Goal: Transaction & Acquisition: Book appointment/travel/reservation

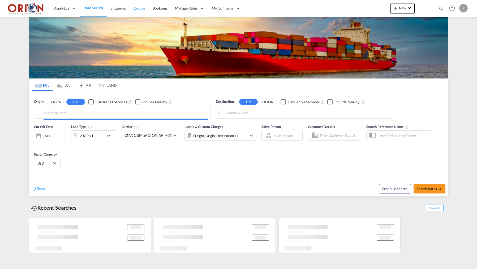
click at [143, 9] on span "Quotes" at bounding box center [139, 8] width 12 height 5
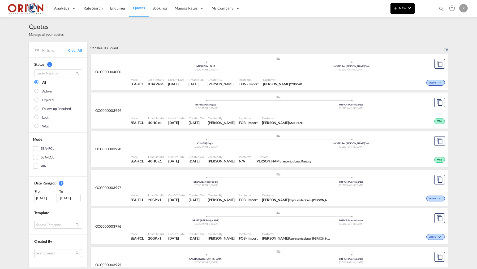
click at [399, 11] on button "New" at bounding box center [402, 8] width 24 height 11
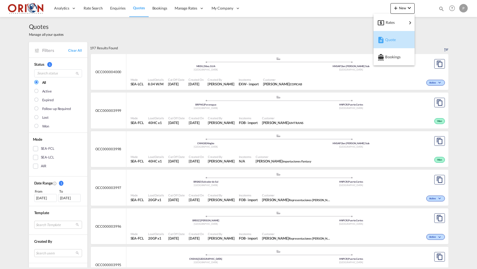
click at [391, 38] on span "Quote" at bounding box center [388, 39] width 6 height 11
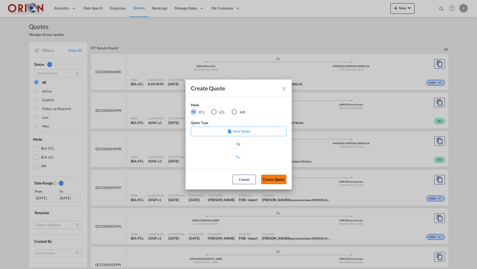
click at [272, 180] on button "Create Quote" at bounding box center [273, 180] width 25 height 10
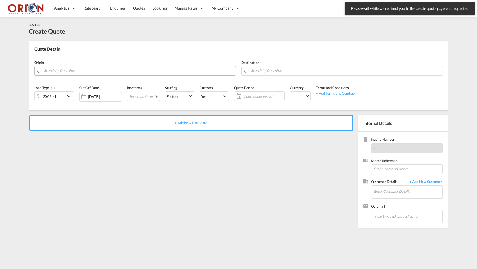
click at [94, 74] on md-autocomplete at bounding box center [138, 71] width 189 height 10
click at [94, 73] on input "Search by Door/Port" at bounding box center [138, 70] width 189 height 9
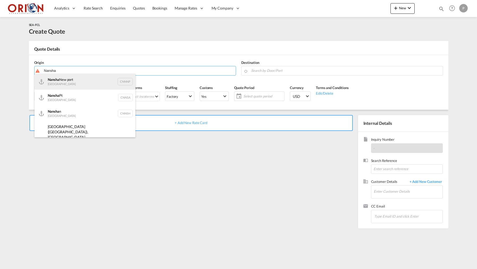
click at [77, 83] on div "Nansha New port China CNNNP" at bounding box center [84, 82] width 101 height 16
type input "Nansha New port, CNNNP"
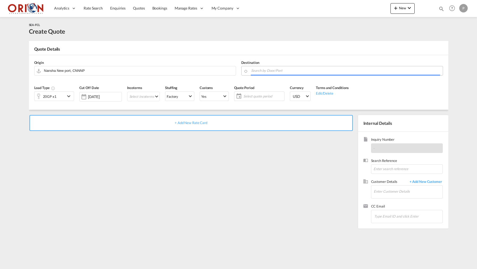
click at [296, 72] on input "Search by Door/Port" at bounding box center [345, 70] width 189 height 9
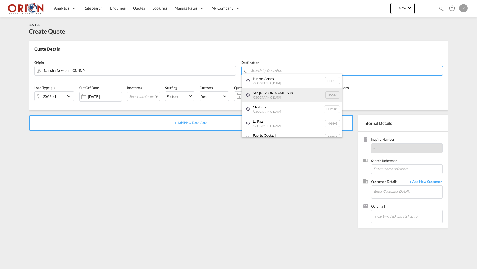
click at [255, 94] on div "[GEOGRAPHIC_DATA][PERSON_NAME] [GEOGRAPHIC_DATA] HNSAP" at bounding box center [291, 95] width 101 height 14
type input "San [PERSON_NAME] Sula, [GEOGRAPHIC_DATA]"
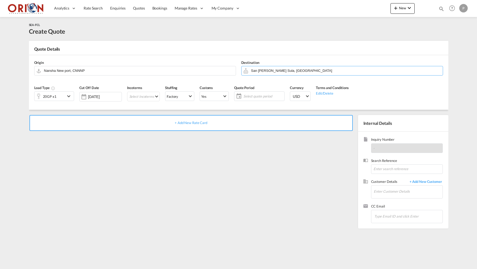
click at [66, 97] on md-icon "icon-chevron-down" at bounding box center [69, 96] width 8 height 6
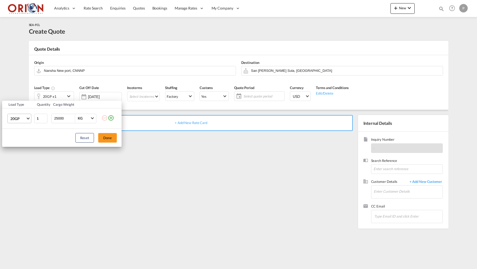
click at [27, 119] on md-select-value "20GP" at bounding box center [20, 118] width 21 height 9
click at [18, 143] on div "40HC" at bounding box center [15, 143] width 10 height 5
click at [57, 121] on input "25000" at bounding box center [64, 118] width 21 height 9
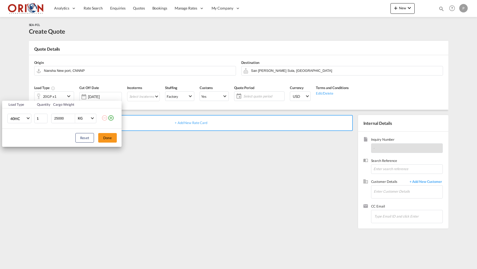
click at [57, 121] on input "25000" at bounding box center [64, 118] width 21 height 9
click at [57, 120] on input "25000" at bounding box center [64, 118] width 21 height 9
click at [57, 118] on input "25000" at bounding box center [64, 118] width 21 height 9
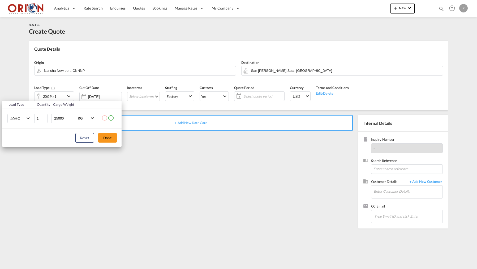
click at [57, 118] on input "25000" at bounding box center [64, 118] width 21 height 9
type input "18000"
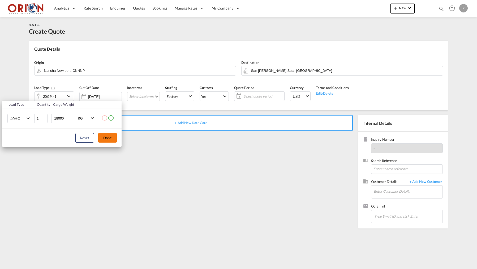
click at [106, 138] on button "Done" at bounding box center [107, 138] width 19 height 10
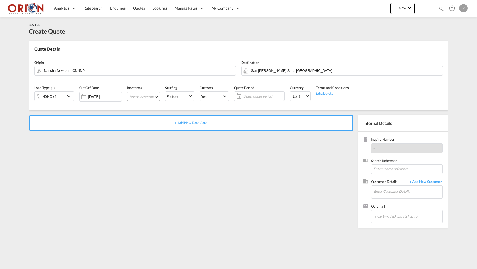
click at [143, 100] on md-select "Select Incoterms CIF - import Cost,Insurance and Freight EXW - import Ex Works …" at bounding box center [143, 97] width 33 height 10
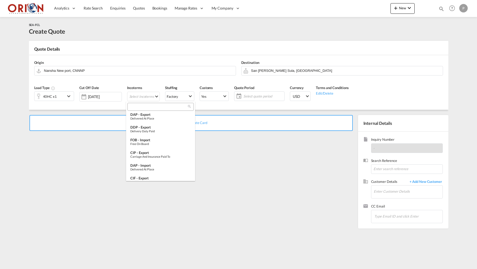
scroll to position [152, 0]
click at [146, 132] on div "FOB - import" at bounding box center [160, 130] width 60 height 4
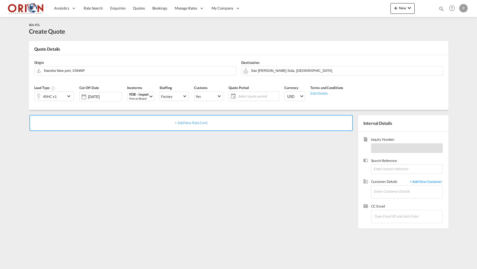
click at [260, 94] on span "Select quote period" at bounding box center [258, 96] width 40 height 5
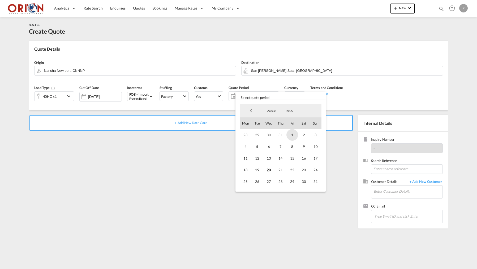
click at [293, 139] on span "1" at bounding box center [292, 135] width 12 height 12
click at [318, 184] on span "31" at bounding box center [315, 182] width 12 height 12
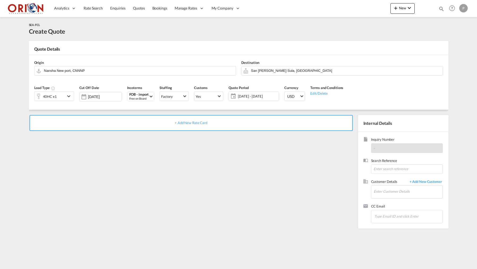
click at [244, 121] on div "+ Add New Rate Card" at bounding box center [190, 123] width 323 height 16
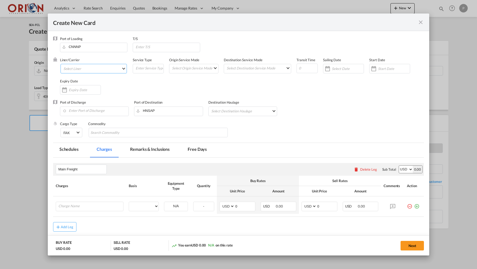
click at [98, 72] on md-select "Select Liner" at bounding box center [93, 69] width 66 height 10
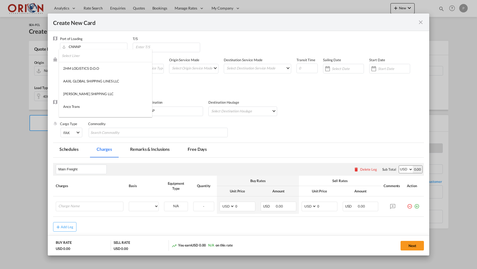
type input "Basic Ocean Freight"
select select "per equipment"
click at [89, 58] on input "search" at bounding box center [107, 55] width 90 height 13
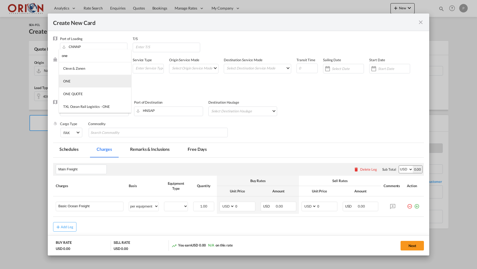
type input "one"
click at [78, 82] on md-option "ONE" at bounding box center [95, 81] width 72 height 13
click at [199, 69] on md-select "Select Origin Service Mode SD [GEOGRAPHIC_DATA]" at bounding box center [194, 67] width 47 height 7
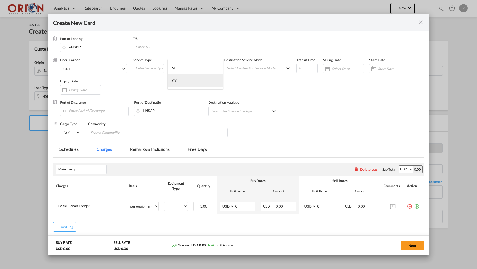
click at [198, 82] on md-option "CY" at bounding box center [195, 80] width 55 height 13
click at [247, 65] on md-select "Select Destination Service Mode SD [GEOGRAPHIC_DATA]" at bounding box center [258, 67] width 65 height 7
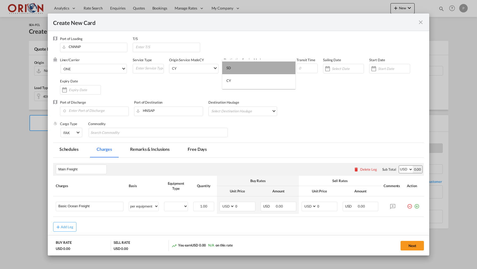
click at [246, 72] on md-option "SD" at bounding box center [258, 68] width 73 height 13
click at [302, 68] on input "Create New Card ..." at bounding box center [306, 69] width 21 height 10
type input "45"
click at [343, 69] on input "Create New Card ..." at bounding box center [347, 69] width 32 height 4
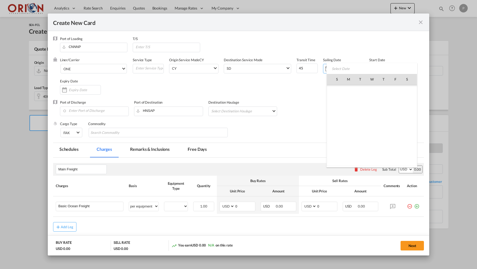
scroll to position [122765, 0]
click at [384, 128] on span "21" at bounding box center [383, 125] width 11 height 11
type input "[DATE]"
click at [386, 73] on div "Create New Card ..." at bounding box center [390, 69] width 41 height 10
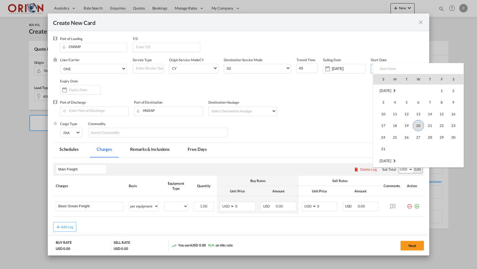
click at [418, 122] on span "20" at bounding box center [417, 125] width 11 height 11
type input "[DATE]"
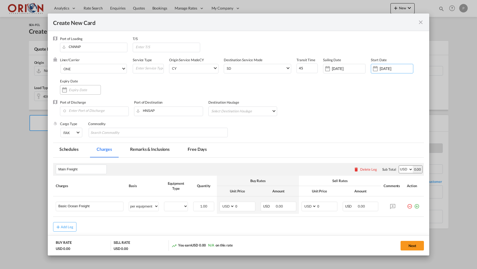
click at [88, 91] on input "Create New Card ..." at bounding box center [85, 90] width 32 height 4
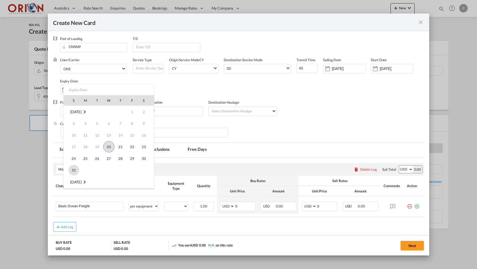
click at [70, 173] on span "31" at bounding box center [73, 170] width 11 height 11
type input "[DATE]"
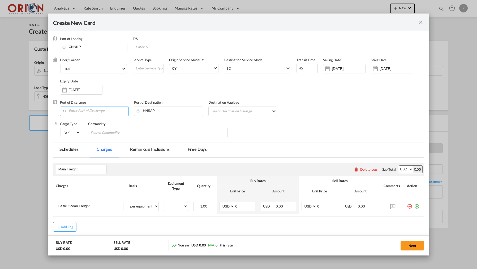
click at [98, 111] on input "Enter Port of Discharge" at bounding box center [96, 111] width 66 height 8
click at [88, 124] on div "[GEOGRAPHIC_DATA]" at bounding box center [110, 124] width 93 height 4
type input "Puerto Cortes, HNPCR"
click at [254, 112] on md-select "Select Destination Haulage rail road barge truck unspecified not available" at bounding box center [244, 111] width 66 height 8
click at [239, 124] on md-option "road" at bounding box center [244, 123] width 75 height 13
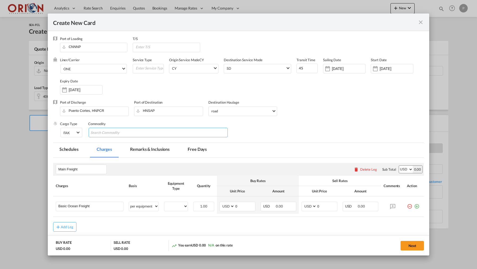
click at [198, 132] on md-chips-wrap "Chips container with autocompletion. Enter the text area, type text to search, …" at bounding box center [158, 133] width 139 height 10
paste input "AC EVAPORADOR 12K R410 ON/OFF AC CONDENSADOR 12K R410 ON/OFF"
type input "AC EVAPORADOR 12K R410 ON/OFF AC CONDENSADOR 12K R410 ON/OFF"
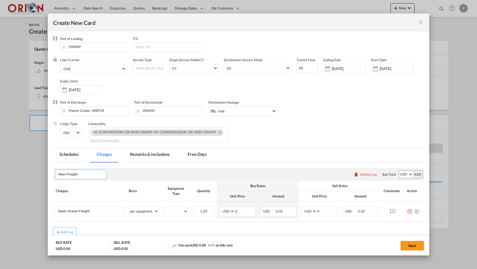
click at [64, 175] on input "Main Freight" at bounding box center [82, 175] width 48 height 8
type input "[PERSON_NAME] ALL IN"
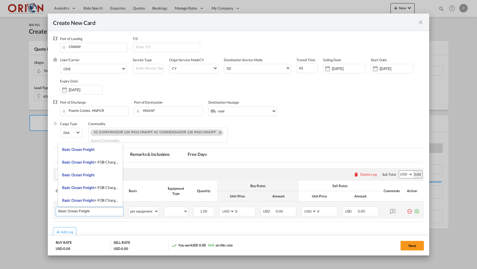
click at [65, 212] on input "Basic Ocean Freight" at bounding box center [90, 211] width 65 height 8
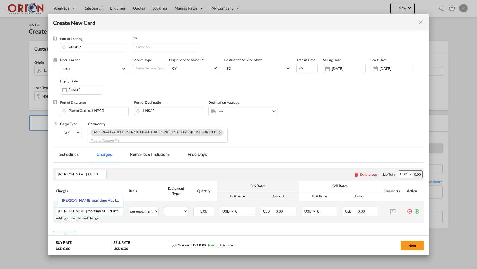
type input "[PERSON_NAME] maritimo ALL IN desde FOB Nansha a [GEOGRAPHIC_DATA][PERSON_NAME]"
select select "40HC"
click at [391, 210] on md-icon "Create New Card ..." at bounding box center [392, 211] width 9 height 9
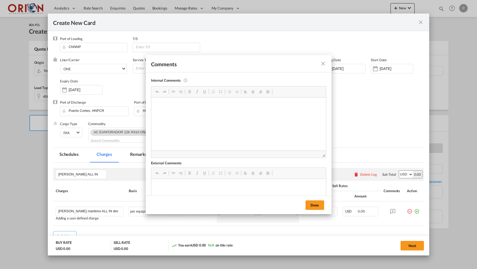
scroll to position [0, 0]
click at [408, 245] on div "Comments Internal Comments This comments only visible for internal user and wil…" at bounding box center [238, 134] width 477 height 269
click at [321, 203] on button "Done" at bounding box center [314, 205] width 19 height 10
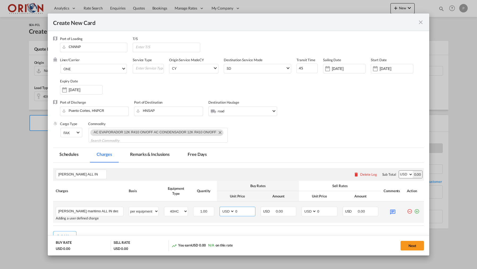
click at [247, 211] on input "0" at bounding box center [244, 211] width 20 height 8
type input "9650"
click at [326, 211] on input "0" at bounding box center [326, 211] width 20 height 8
type input "10400"
click at [197, 159] on md-tab-item "Free Days" at bounding box center [197, 155] width 32 height 15
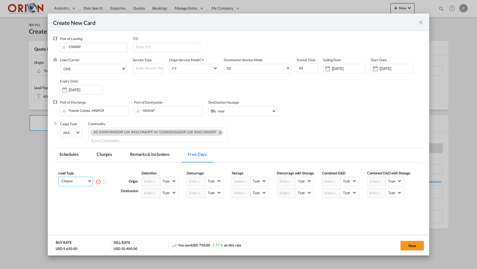
click at [63, 179] on md-select "Choose 40HC" at bounding box center [77, 180] width 32 height 7
click at [66, 193] on div "40HC" at bounding box center [67, 195] width 9 height 5
click at [151, 198] on input "Create New Card ..." at bounding box center [151, 193] width 19 height 9
type input "16"
click at [406, 244] on button "Next" at bounding box center [411, 246] width 23 height 10
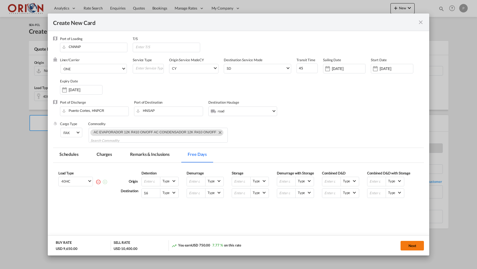
type input "[DATE]"
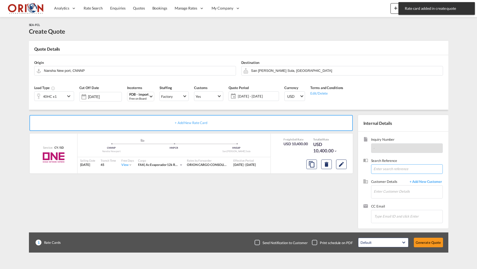
click at [383, 168] on input at bounding box center [407, 169] width 72 height 10
paste input "6100015954/CNEE: [GEOGRAPHIC_DATA]/[GEOGRAPHIC_DATA] to PuertoCortes // APS2025…"
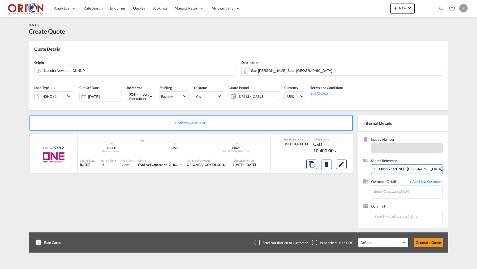
type input "6100015954/CNEE: [GEOGRAPHIC_DATA]/[GEOGRAPHIC_DATA] to PuertoCortes // APS2025…"
click at [387, 201] on div "[PERSON_NAME] [EMAIL_ADDRESS][DOMAIN_NAME] | [GEOGRAPHIC_DATA] S DE RL" at bounding box center [423, 200] width 101 height 14
type input "PLAZA PANAMA S DE RL, [PERSON_NAME], [EMAIL_ADDRESS][DOMAIN_NAME]"
click at [421, 239] on button "Generate Quote" at bounding box center [427, 243] width 29 height 10
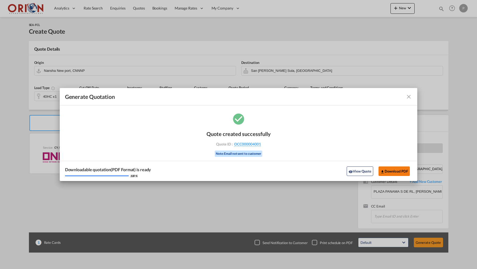
click at [382, 171] on md-icon "icon-download" at bounding box center [382, 172] width 4 height 4
click at [408, 94] on md-icon "icon-close fg-AAA8AD cursor m-0" at bounding box center [408, 97] width 6 height 6
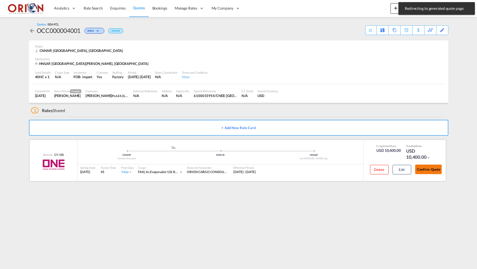
click at [418, 173] on button "Confirm Quote" at bounding box center [428, 170] width 27 height 10
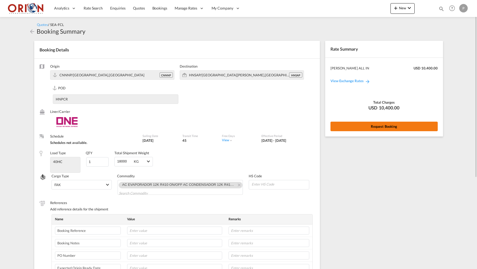
click at [389, 130] on button "Request Booking" at bounding box center [383, 127] width 107 height 10
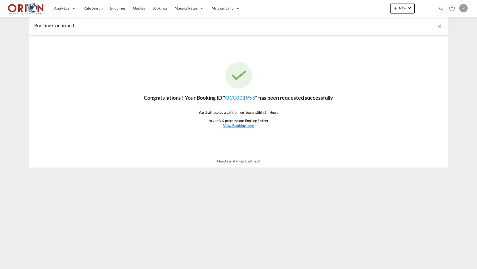
click at [233, 124] on u "View Booking here" at bounding box center [238, 125] width 31 height 5
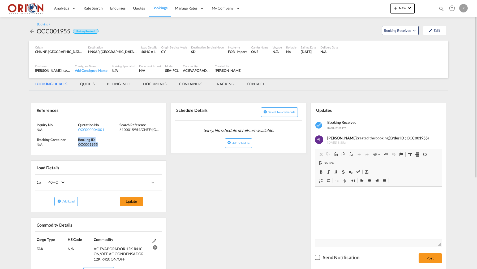
drag, startPoint x: 78, startPoint y: 138, endPoint x: 101, endPoint y: 146, distance: 23.9
click at [101, 146] on div "Booking ID OCC001955" at bounding box center [98, 142] width 41 height 10
copy div "Booking ID OCC001955"
click at [210, 208] on div "References Inquiry No. N/A Quotation No. OCC000004001 Search Reference 61000159…" at bounding box center [238, 244] width 419 height 302
